Goal: Find specific page/section: Find specific page/section

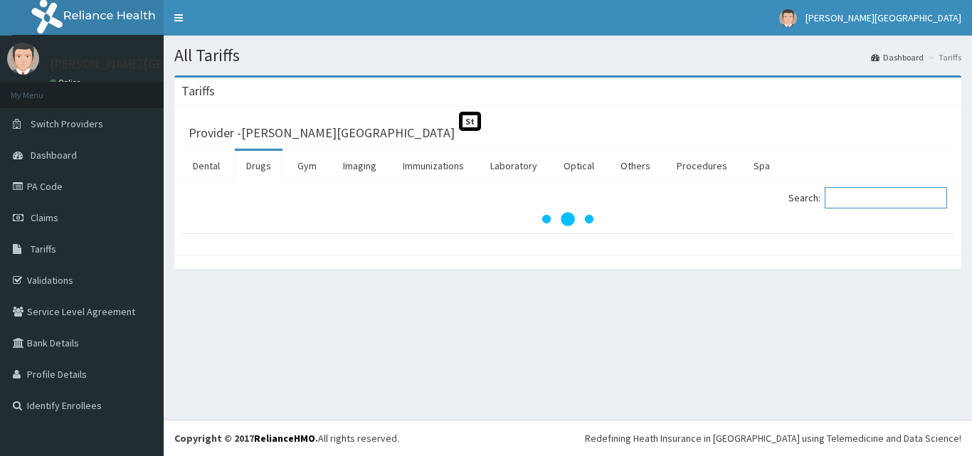
click at [854, 196] on input "Search:" at bounding box center [885, 197] width 122 height 21
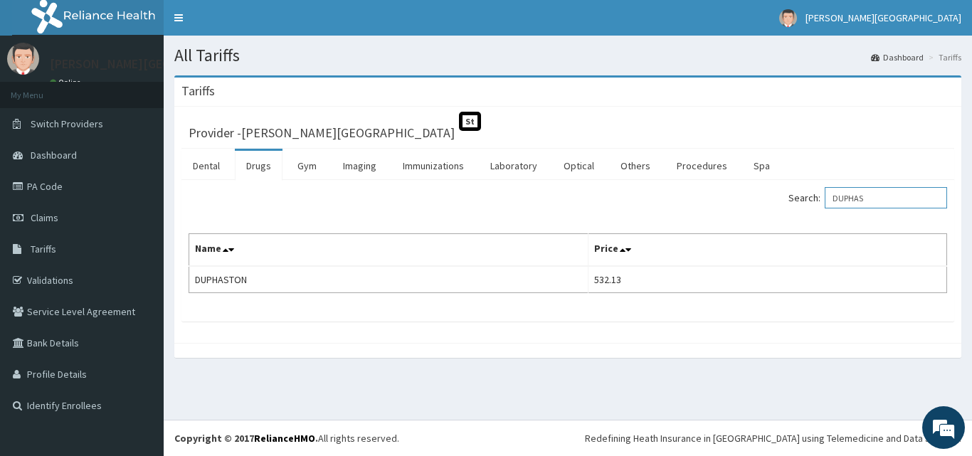
click at [878, 191] on input "DUPHAS" at bounding box center [885, 197] width 122 height 21
type input "PRIMOL"
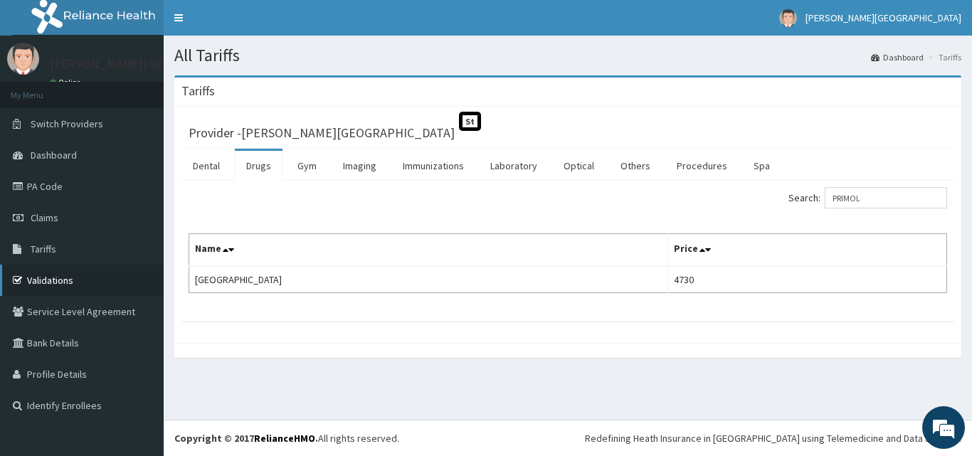
click at [53, 279] on link "Validations" at bounding box center [82, 280] width 164 height 31
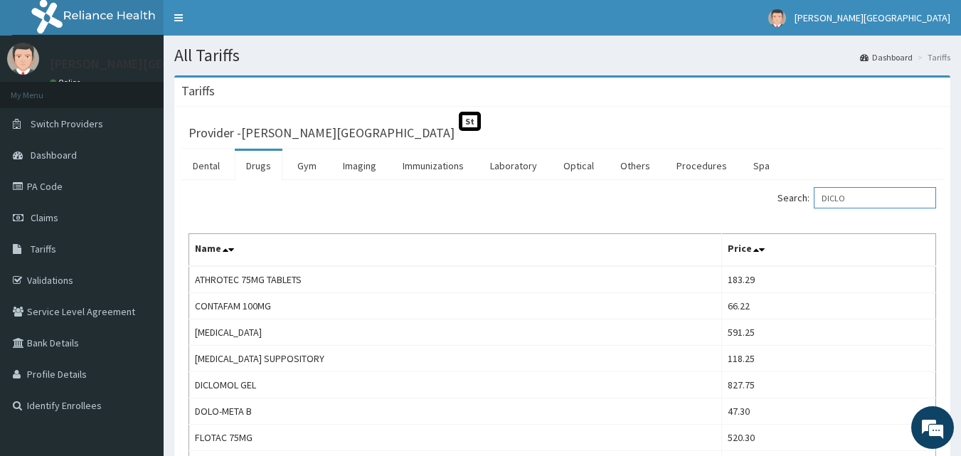
click at [859, 193] on input "DICLO" at bounding box center [875, 197] width 122 height 21
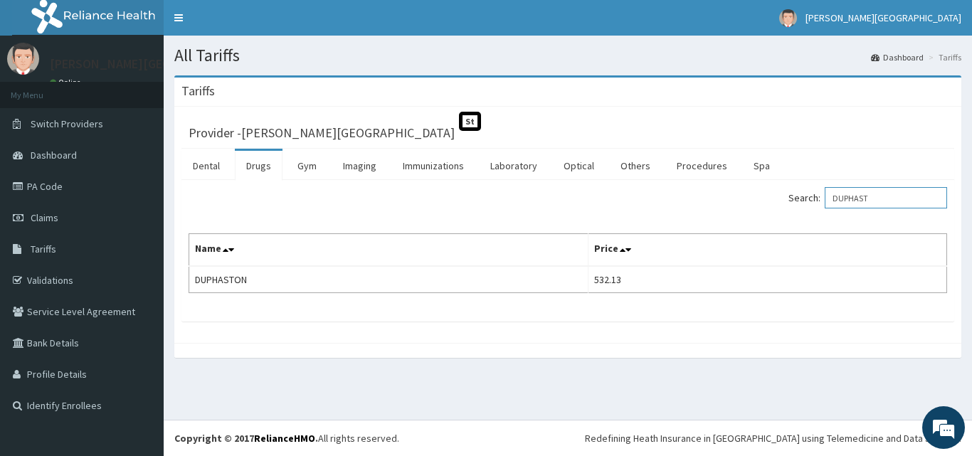
type input "DUPHAST"
click at [55, 189] on link "PA Code" at bounding box center [82, 186] width 164 height 31
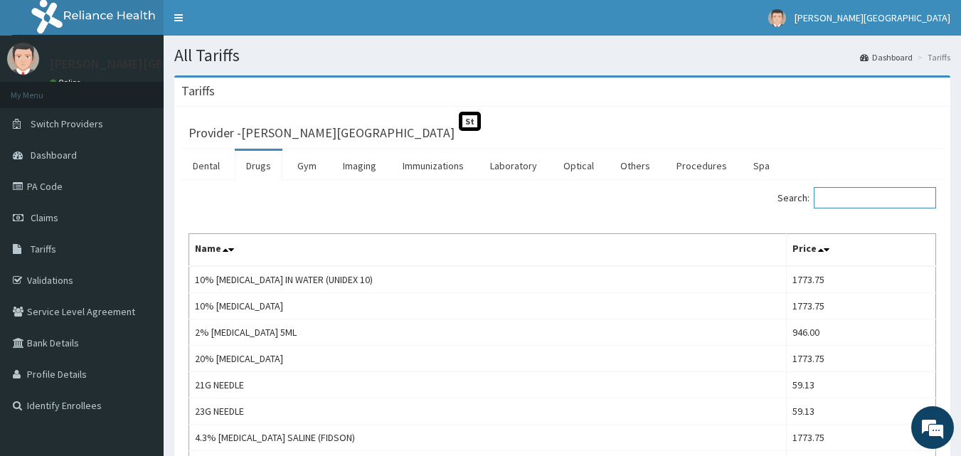
click at [854, 196] on input "Search:" at bounding box center [875, 197] width 122 height 21
paste input "Duphaston"
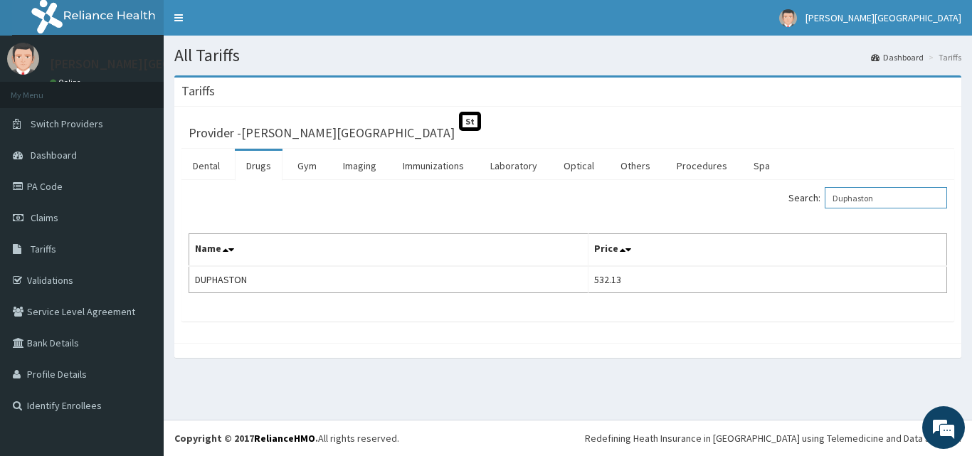
type input "Duphaston"
click at [46, 186] on link "PA Code" at bounding box center [82, 186] width 164 height 31
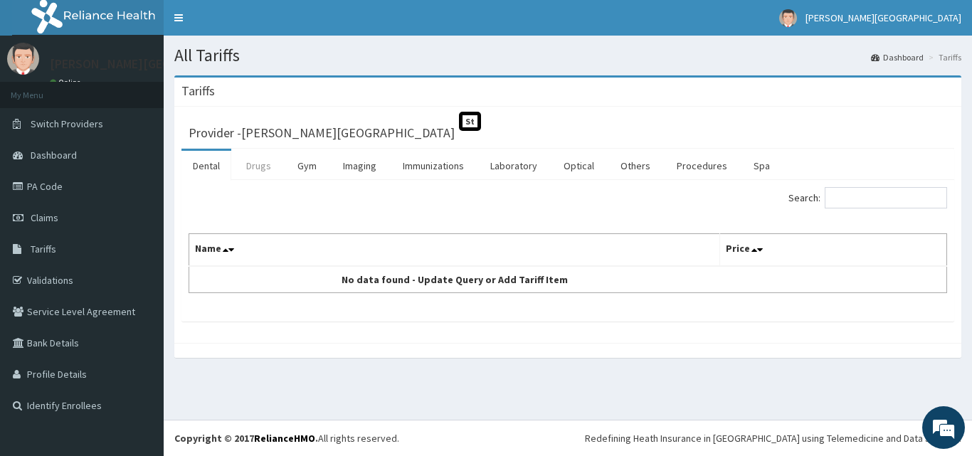
click at [265, 166] on link "Drugs" at bounding box center [259, 166] width 48 height 30
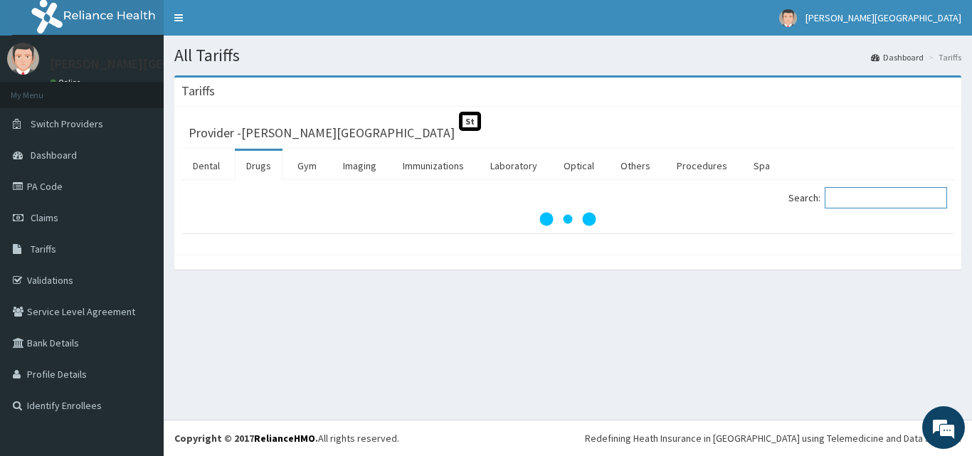
click at [863, 198] on input "Search:" at bounding box center [885, 197] width 122 height 21
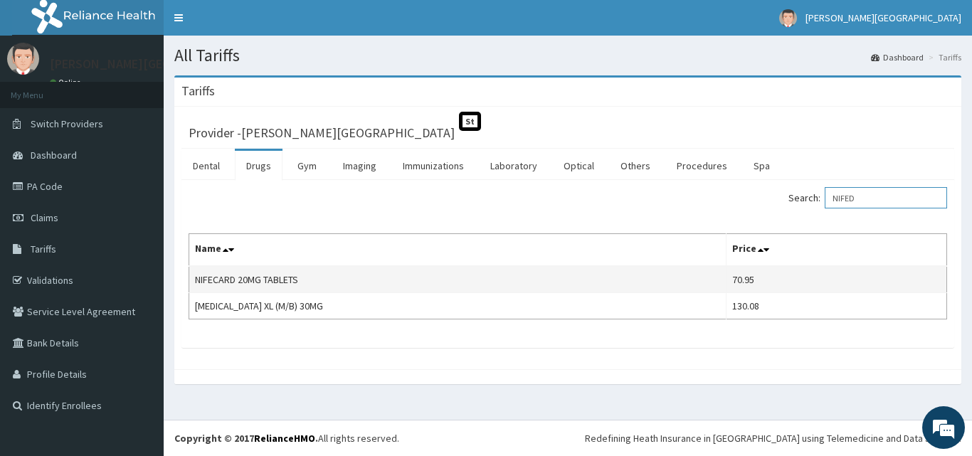
type input "NIFED"
click at [684, 285] on td "NIFECARD 20MG TABLETS" at bounding box center [457, 279] width 537 height 27
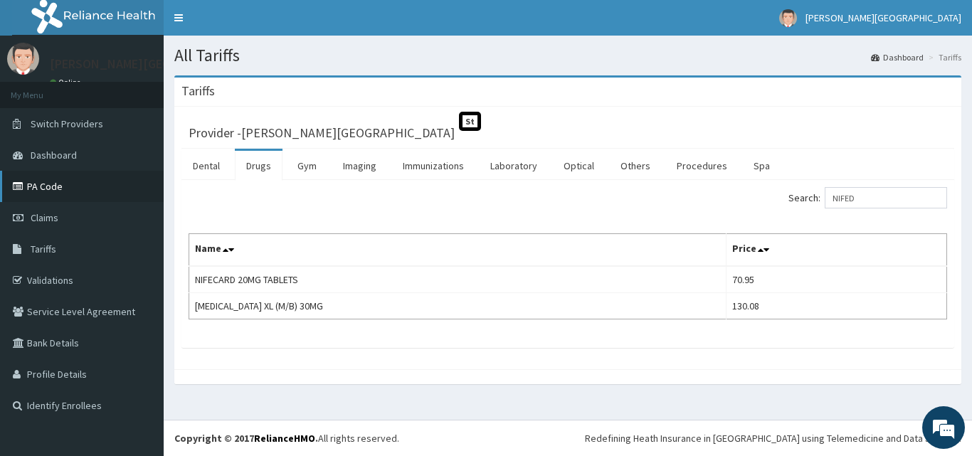
click at [51, 187] on link "PA Code" at bounding box center [82, 186] width 164 height 31
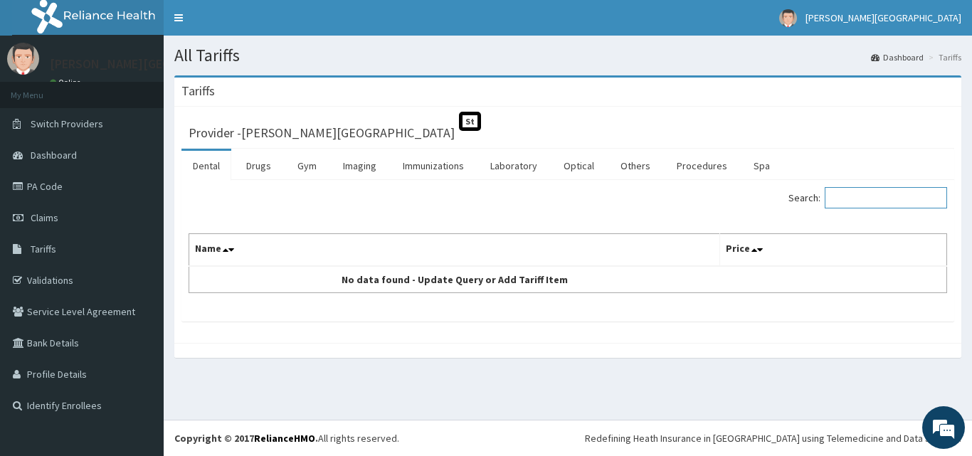
click at [879, 198] on input "Search:" at bounding box center [885, 197] width 122 height 21
click at [267, 167] on link "Drugs" at bounding box center [259, 166] width 48 height 30
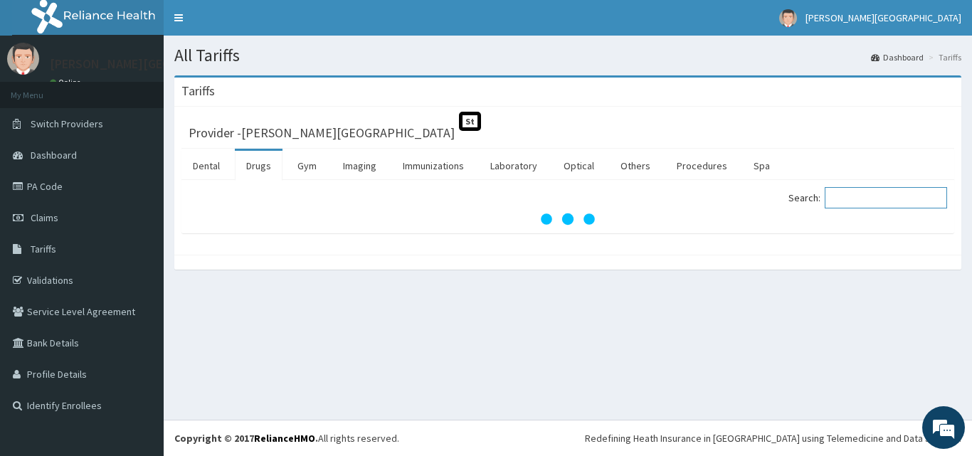
click at [861, 197] on input "Search:" at bounding box center [885, 197] width 122 height 21
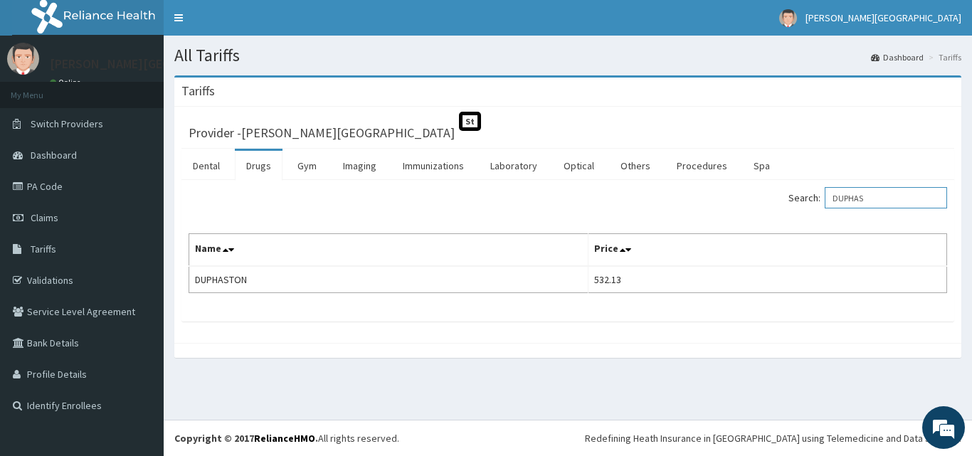
type input "DUPHAS"
